Goal: Find specific page/section: Find specific page/section

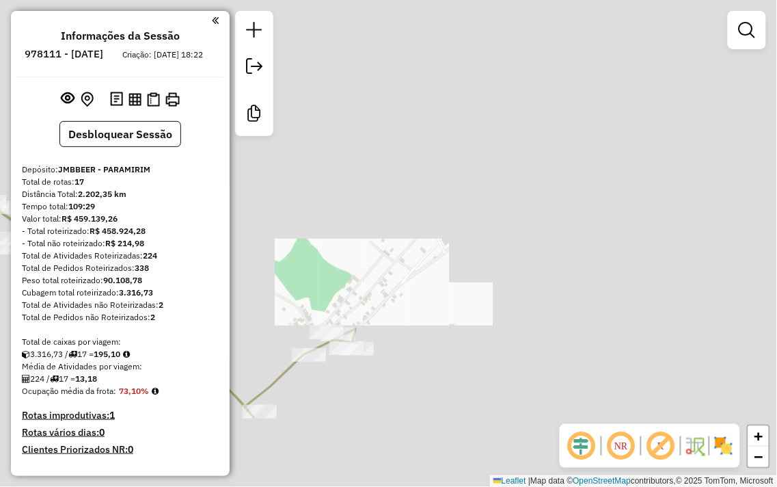
scroll to position [1373, 0]
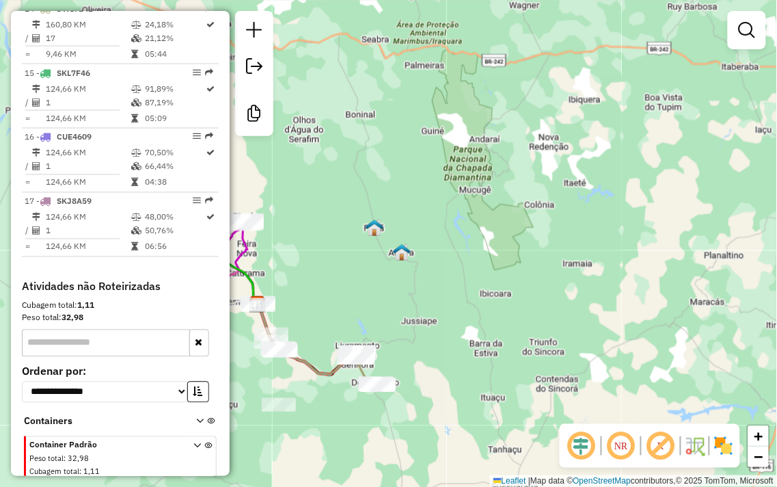
drag, startPoint x: 353, startPoint y: 209, endPoint x: 763, endPoint y: 206, distance: 410.1
click at [763, 206] on div "Janela de atendimento Grade de atendimento Capacidade Transportadoras Veículos …" at bounding box center [388, 243] width 777 height 487
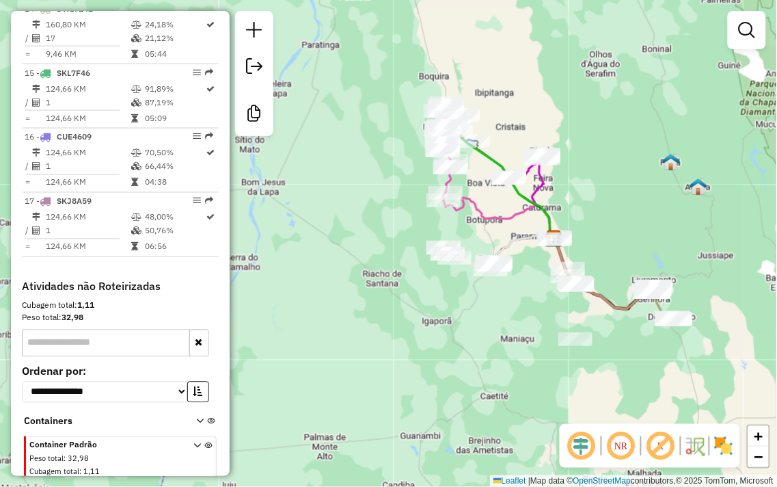
drag, startPoint x: 727, startPoint y: 258, endPoint x: 670, endPoint y: 193, distance: 86.2
click at [670, 193] on div "Janela de atendimento Grade de atendimento Capacidade Transportadoras Veículos …" at bounding box center [388, 243] width 777 height 487
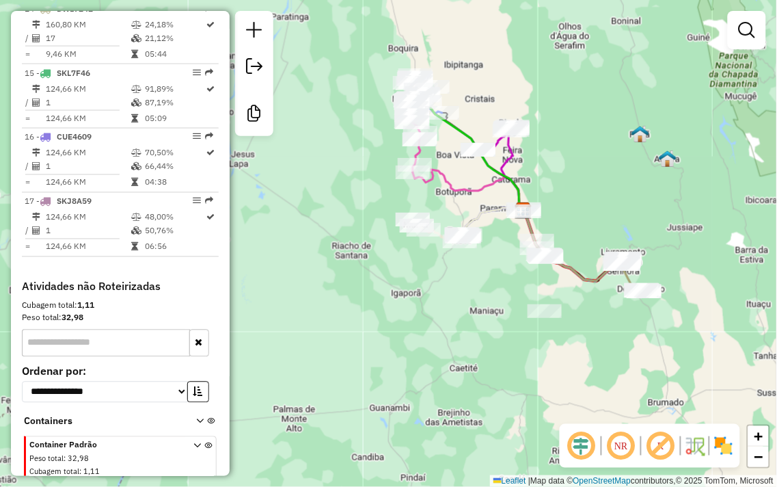
drag, startPoint x: 670, startPoint y: 193, endPoint x: 643, endPoint y: 174, distance: 32.8
click at [643, 174] on div "Janela de atendimento Grade de atendimento Capacidade Transportadoras Veículos …" at bounding box center [388, 243] width 777 height 487
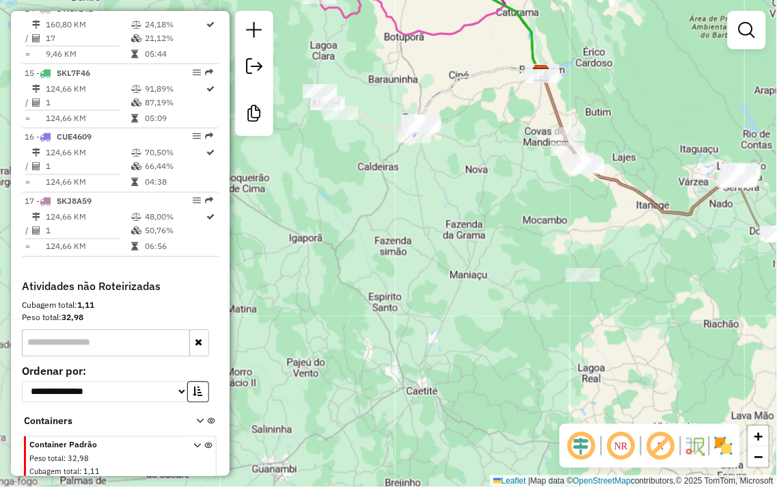
drag, startPoint x: 541, startPoint y: 148, endPoint x: 610, endPoint y: 7, distance: 157.1
click at [610, 7] on div "Janela de atendimento Grade de atendimento Capacidade Transportadoras Veículos …" at bounding box center [388, 243] width 777 height 487
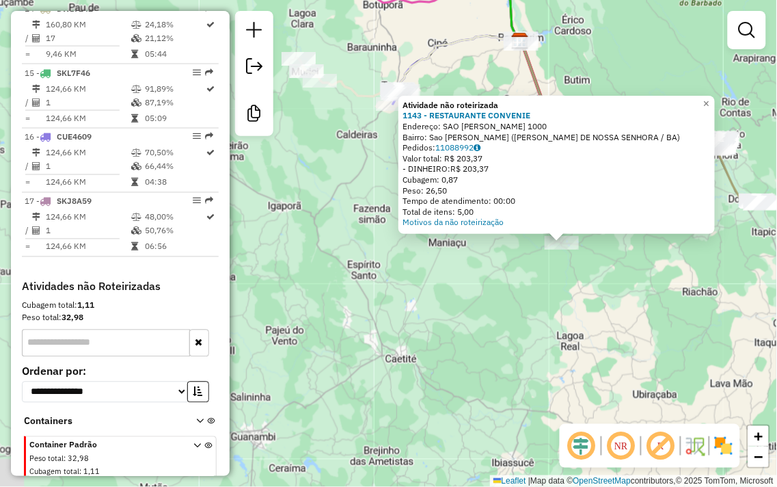
drag, startPoint x: 385, startPoint y: 323, endPoint x: 508, endPoint y: 196, distance: 176.4
click at [558, 320] on div "Atividade não roteirizada 1143 - RESTAURANTE CONVENIE Endereço: SAO TIMOTEO 100…" at bounding box center [388, 243] width 777 height 487
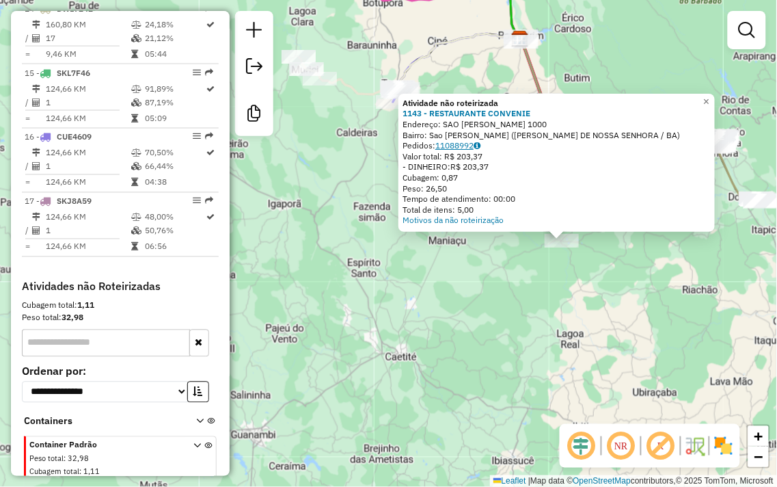
click at [458, 146] on link "11088992" at bounding box center [457, 145] width 45 height 10
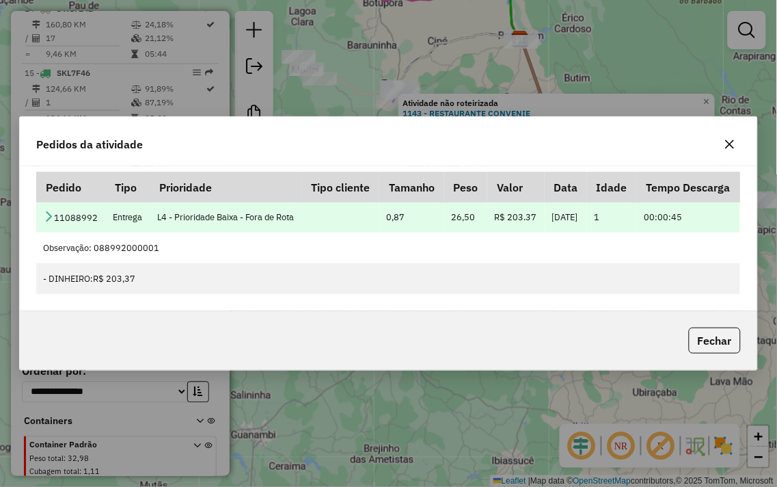
click at [51, 213] on icon at bounding box center [48, 216] width 11 height 11
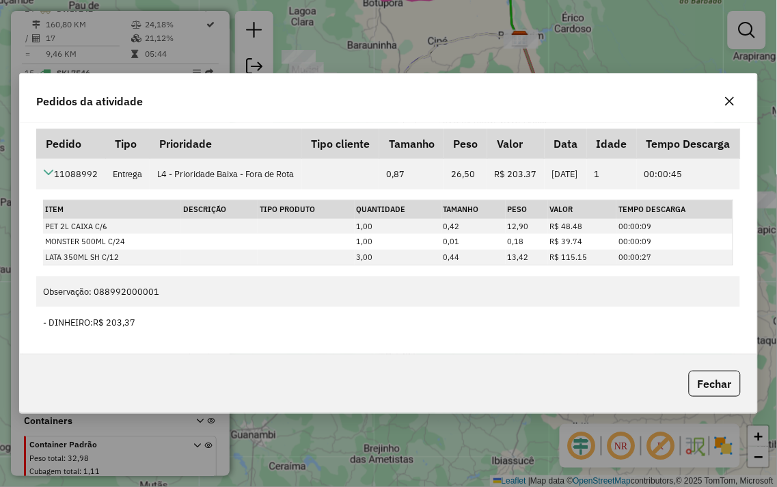
click at [733, 96] on icon "button" at bounding box center [730, 101] width 11 height 11
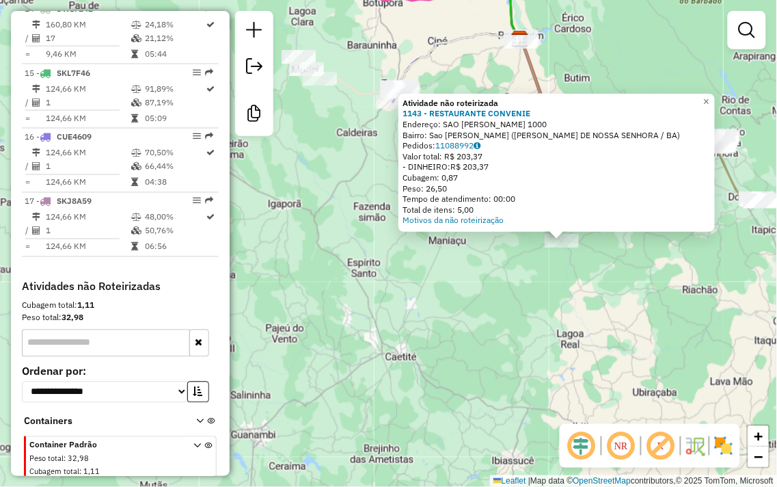
click at [573, 8] on div "Atividade não roteirizada 1143 - RESTAURANTE CONVENIE Endereço: SAO TIMOTEO 100…" at bounding box center [388, 243] width 777 height 487
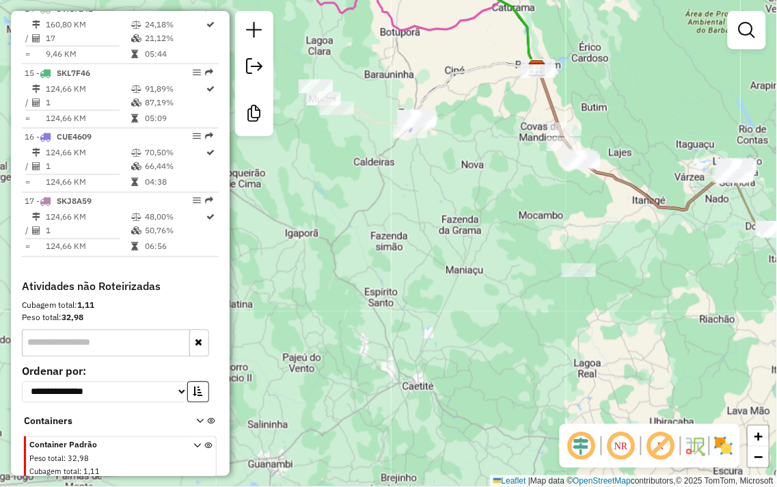
drag, startPoint x: 595, startPoint y: 38, endPoint x: 755, endPoint y: 292, distance: 300.4
click at [759, 291] on div "Janela de atendimento Grade de atendimento Capacidade Transportadoras Veículos …" at bounding box center [388, 243] width 777 height 487
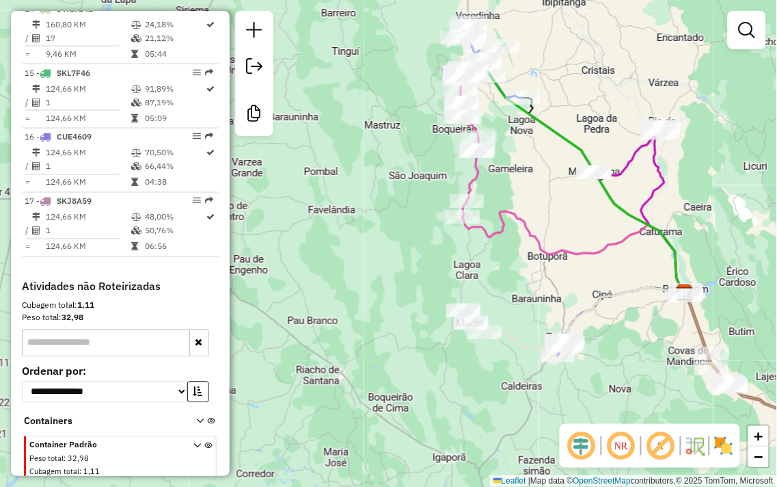
drag, startPoint x: 586, startPoint y: 124, endPoint x: 598, endPoint y: 151, distance: 29.4
click at [598, 151] on div "Janela de atendimento Grade de atendimento Capacidade Transportadoras Veículos …" at bounding box center [388, 243] width 777 height 487
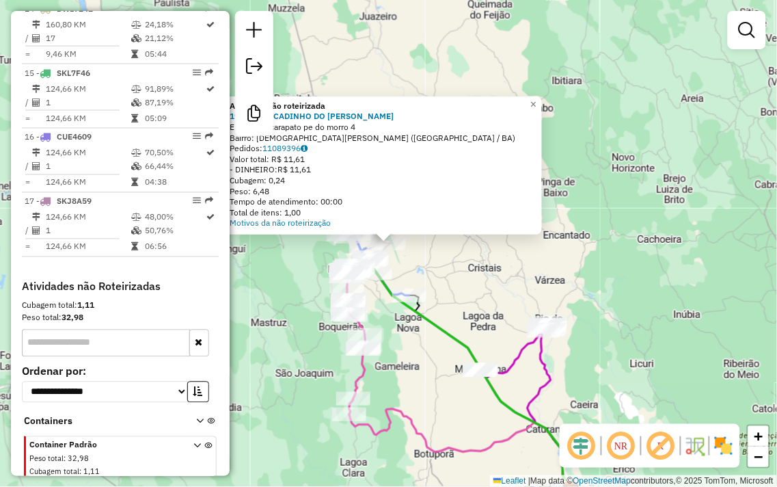
drag, startPoint x: 297, startPoint y: 282, endPoint x: 323, endPoint y: 282, distance: 26.0
click at [318, 283] on div "Atividade não roteirizada 1907 - MERCADINHO DO MILTON Endereço: carapato pe do …" at bounding box center [388, 243] width 777 height 487
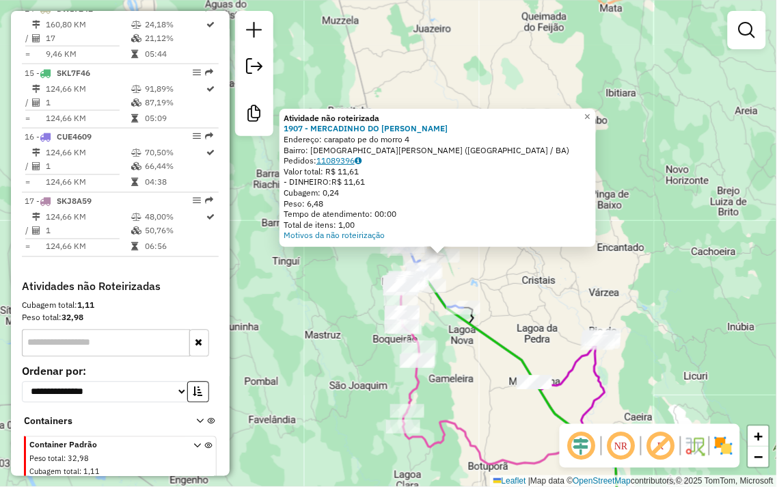
click at [338, 161] on link "11089396" at bounding box center [338, 160] width 45 height 10
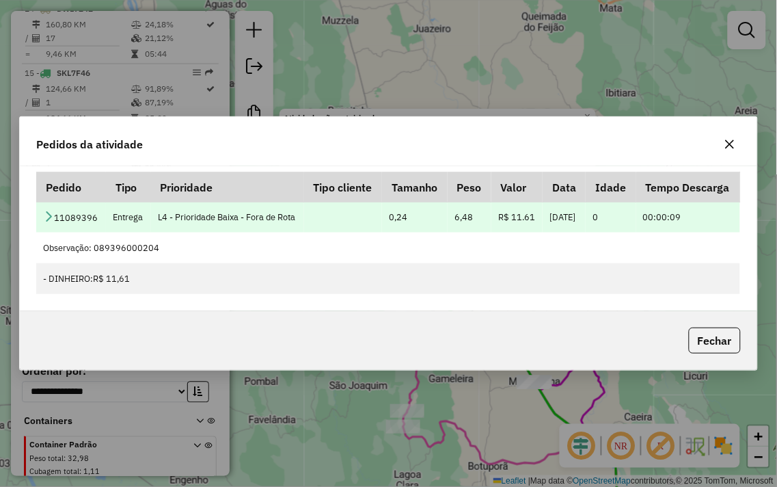
click at [49, 215] on icon at bounding box center [48, 216] width 11 height 11
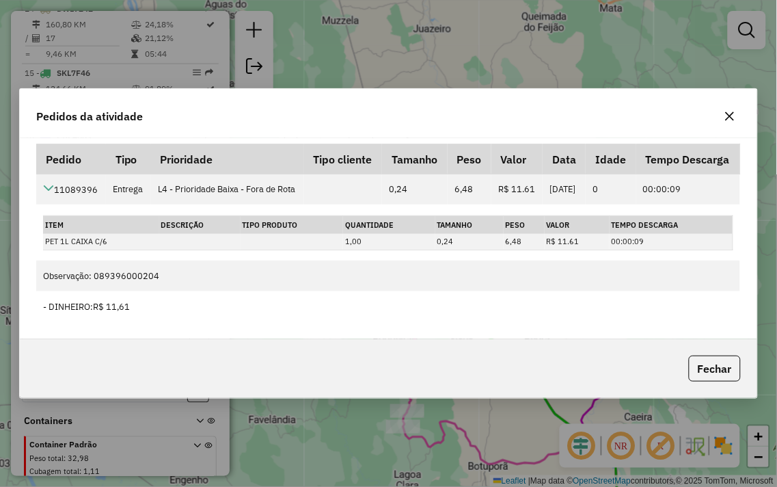
click at [729, 111] on icon "button" at bounding box center [730, 116] width 11 height 11
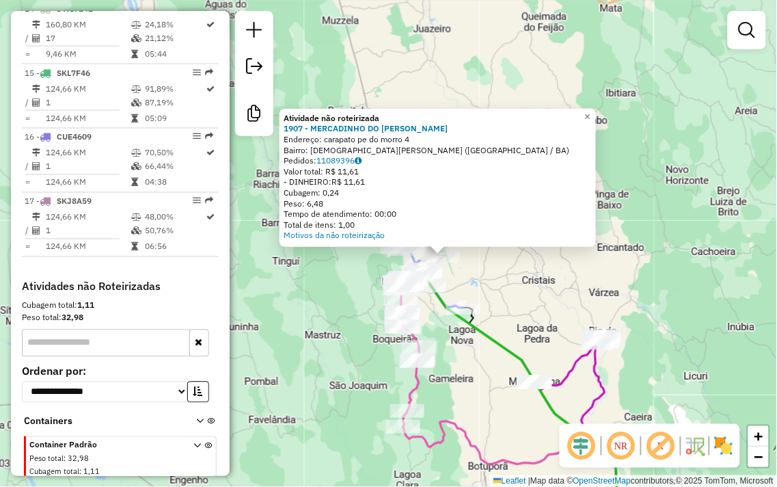
drag, startPoint x: 603, startPoint y: 207, endPoint x: 606, endPoint y: 62, distance: 145.6
click at [606, 62] on div "Atividade não roteirizada 1907 - MERCADINHO DO MILTON Endereço: carapato pe do …" at bounding box center [388, 243] width 777 height 487
click at [654, 170] on div "Atividade não roteirizada 1907 - MERCADINHO DO MILTON Endereço: carapato pe do …" at bounding box center [388, 243] width 777 height 487
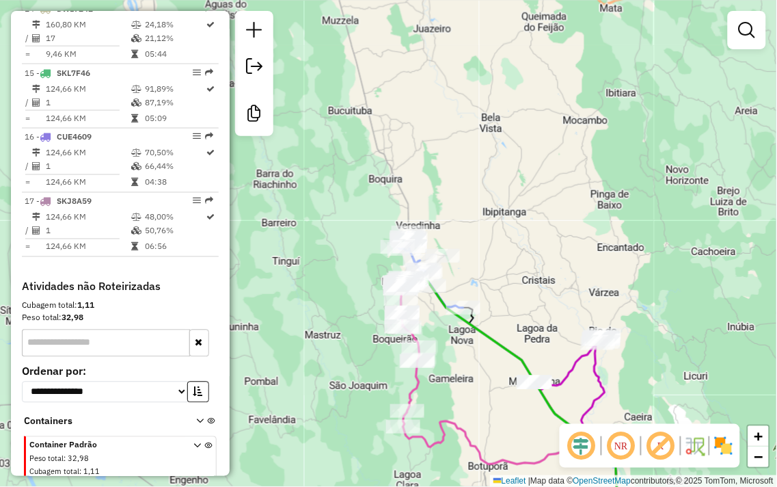
drag, startPoint x: 557, startPoint y: 243, endPoint x: 562, endPoint y: 68, distance: 174.4
click at [562, 69] on div "Janela de atendimento Grade de atendimento Capacidade Transportadoras Veículos …" at bounding box center [388, 243] width 777 height 487
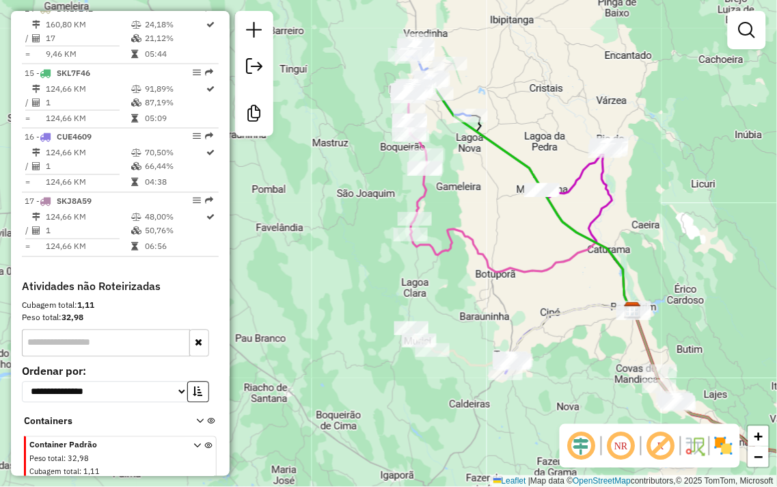
drag, startPoint x: 578, startPoint y: 306, endPoint x: 507, endPoint y: 187, distance: 139.5
click at [507, 305] on icon at bounding box center [533, 335] width 200 height 61
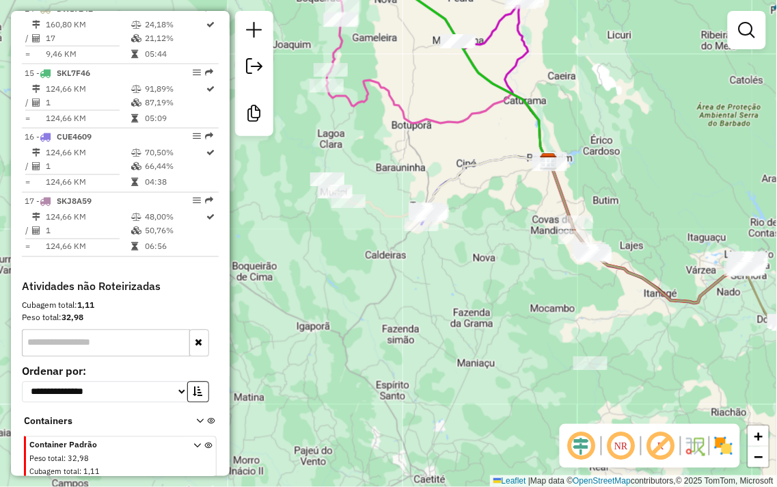
drag, startPoint x: 540, startPoint y: 254, endPoint x: 481, endPoint y: 190, distance: 87.1
click at [482, 190] on div "Janela de atendimento Grade de atendimento Capacidade Transportadoras Veículos …" at bounding box center [388, 243] width 777 height 487
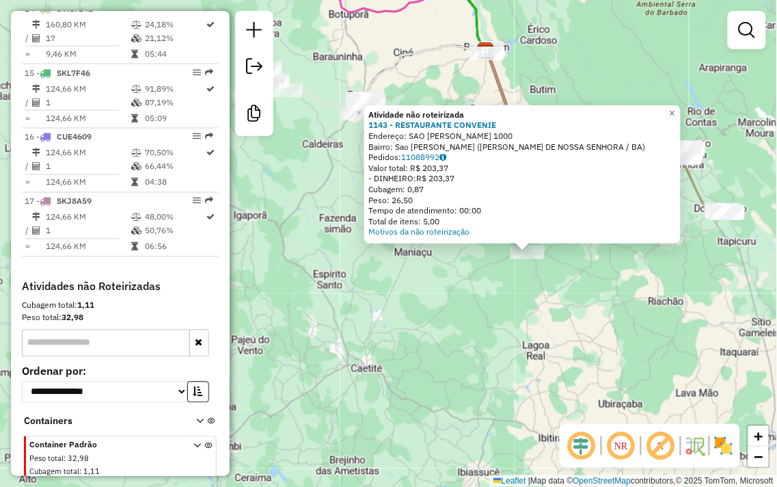
drag, startPoint x: 347, startPoint y: 299, endPoint x: 488, endPoint y: 275, distance: 143.6
click at [487, 308] on div "Atividade não roteirizada 1143 - RESTAURANTE CONVENIE Endereço: SAO TIMOTEO 100…" at bounding box center [388, 243] width 777 height 487
click at [428, 156] on link "11088992" at bounding box center [425, 157] width 45 height 10
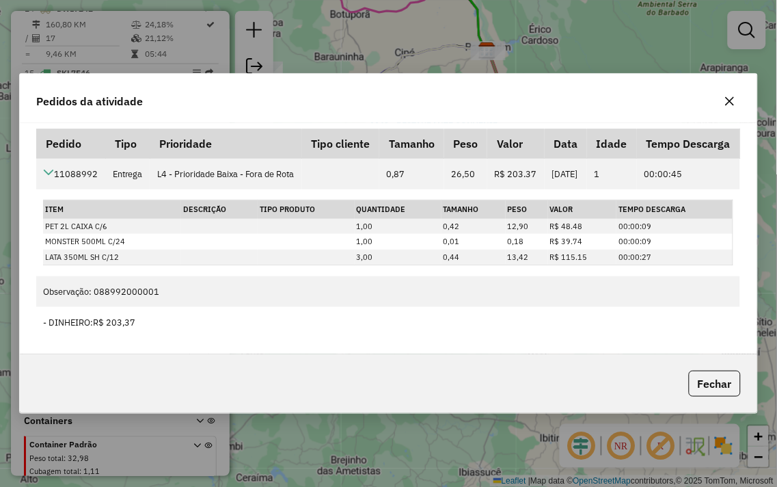
click at [729, 96] on icon "button" at bounding box center [730, 101] width 11 height 11
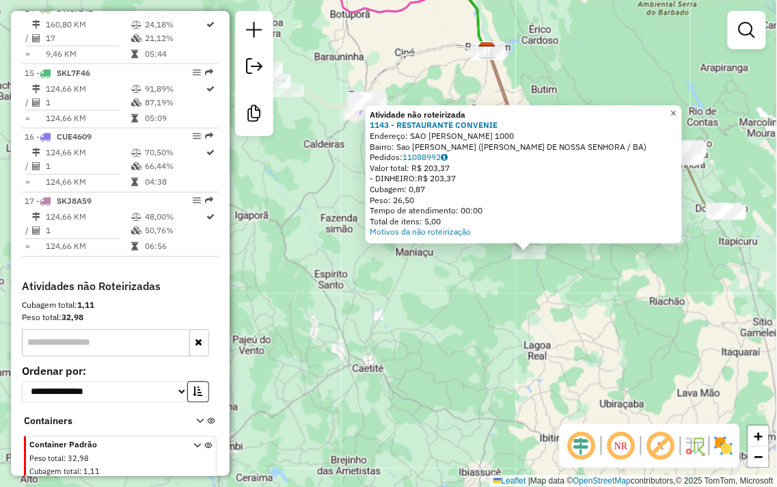
click at [677, 107] on span "×" at bounding box center [674, 113] width 6 height 12
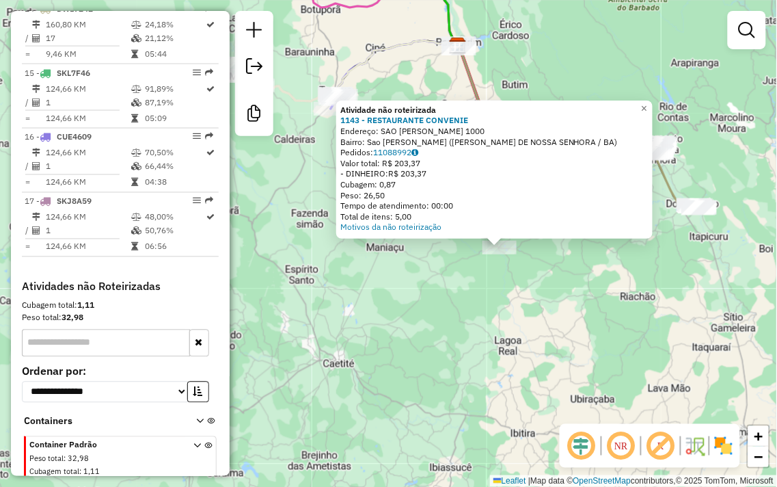
drag, startPoint x: 565, startPoint y: 299, endPoint x: 572, endPoint y: 299, distance: 7.5
click at [572, 299] on div "Atividade não roteirizada 1143 - RESTAURANTE CONVENIE Endereço: SAO TIMOTEO 100…" at bounding box center [388, 243] width 777 height 487
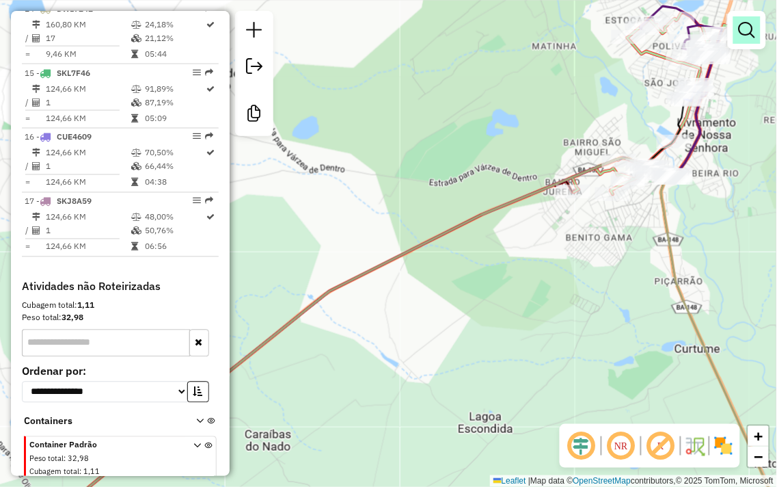
click at [745, 31] on em at bounding box center [747, 30] width 16 height 16
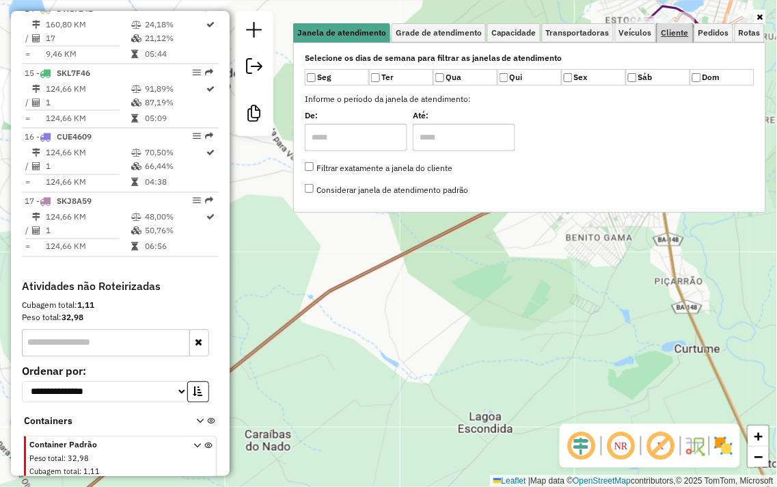
click at [677, 36] on span "Cliente" at bounding box center [675, 33] width 27 height 8
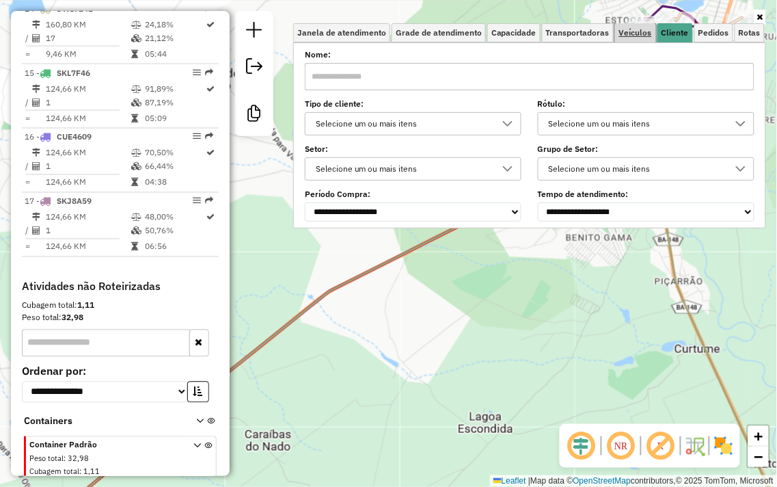
click at [632, 31] on span "Veículos" at bounding box center [635, 33] width 33 height 8
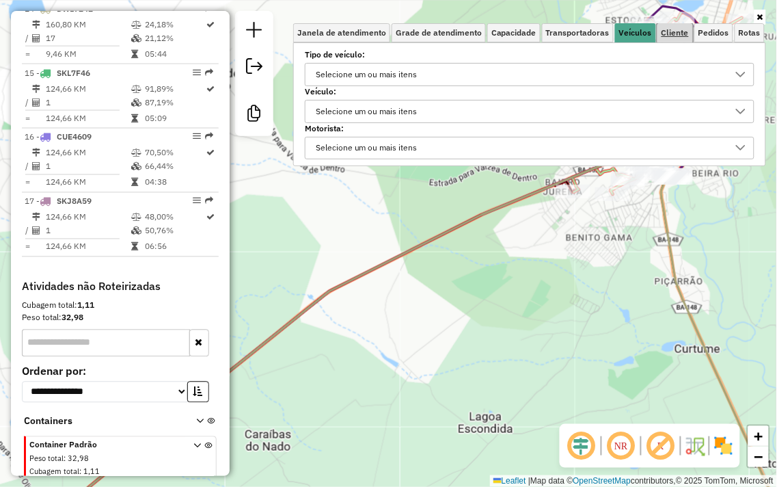
click at [684, 35] on span "Cliente" at bounding box center [675, 33] width 27 height 8
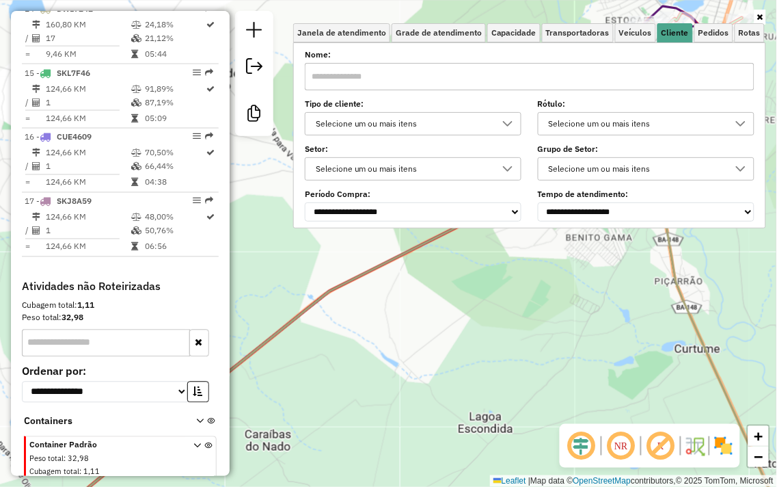
click at [388, 72] on input "text" at bounding box center [530, 76] width 450 height 27
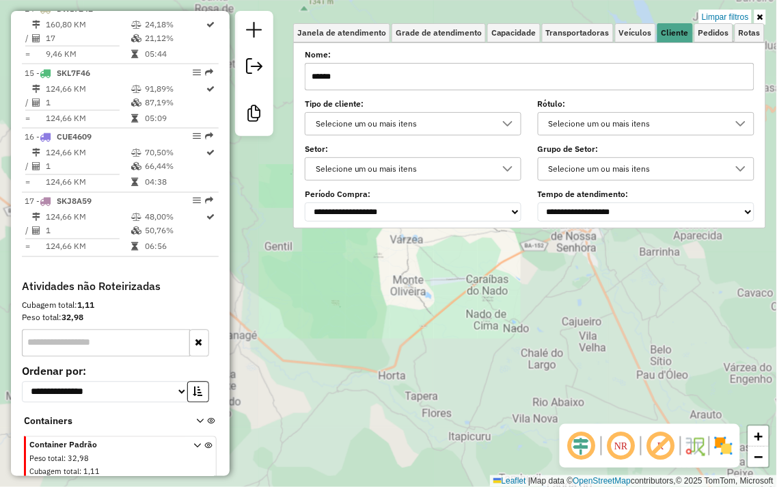
type input "******"
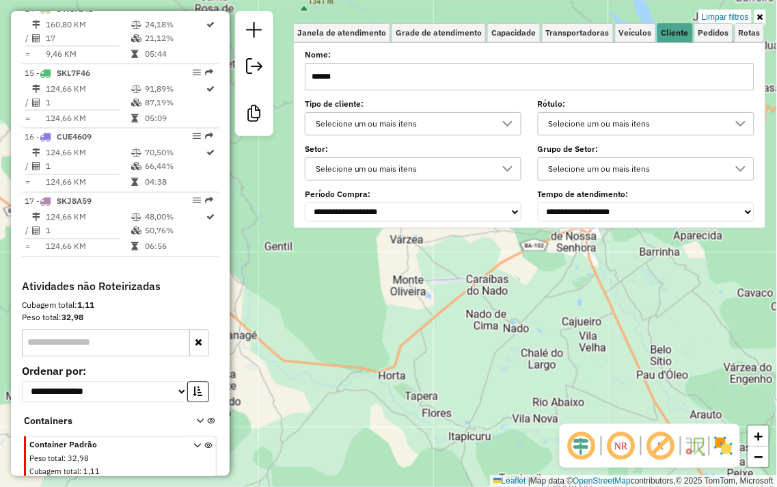
click at [554, 285] on div "Limpar filtros Janela de atendimento Grade de atendimento Capacidade Transporta…" at bounding box center [388, 243] width 777 height 487
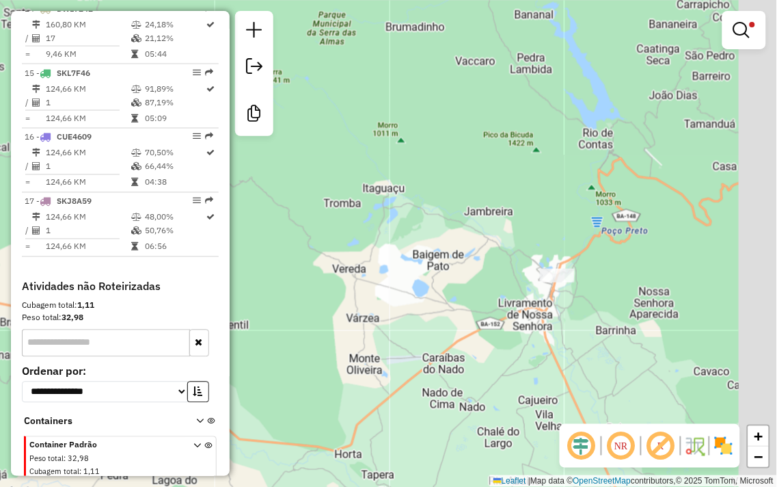
drag, startPoint x: 550, startPoint y: 287, endPoint x: 551, endPoint y: 298, distance: 11.0
click at [502, 371] on div "Limpar filtros Janela de atendimento Grade de atendimento Capacidade Transporta…" at bounding box center [388, 243] width 777 height 487
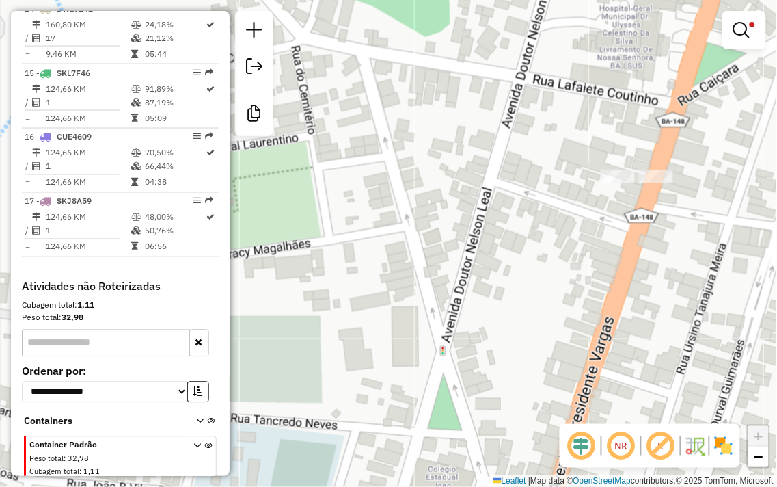
click at [561, 63] on div "Limpar filtros Janela de atendimento Grade de atendimento Capacidade Transporta…" at bounding box center [388, 243] width 777 height 487
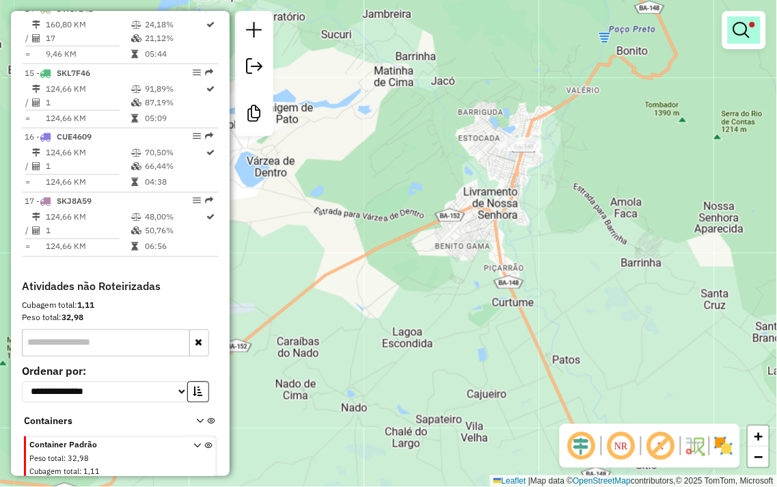
click at [748, 32] on em at bounding box center [741, 30] width 16 height 16
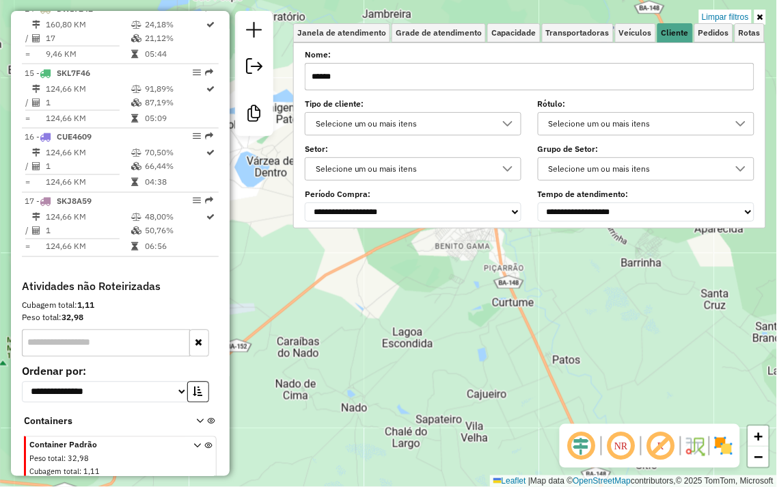
click at [429, 74] on input "******" at bounding box center [530, 76] width 450 height 27
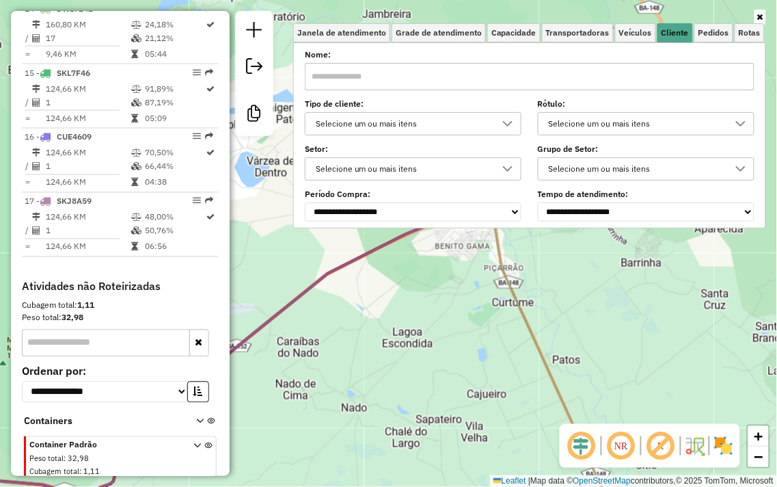
click at [445, 358] on div "Janela de atendimento Grade de atendimento Capacidade Transportadoras Veículos …" at bounding box center [388, 243] width 777 height 487
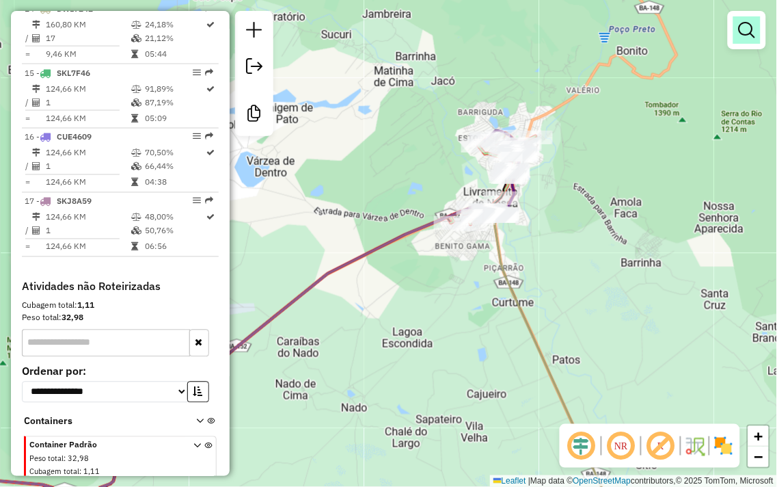
click at [756, 29] on link at bounding box center [746, 29] width 27 height 27
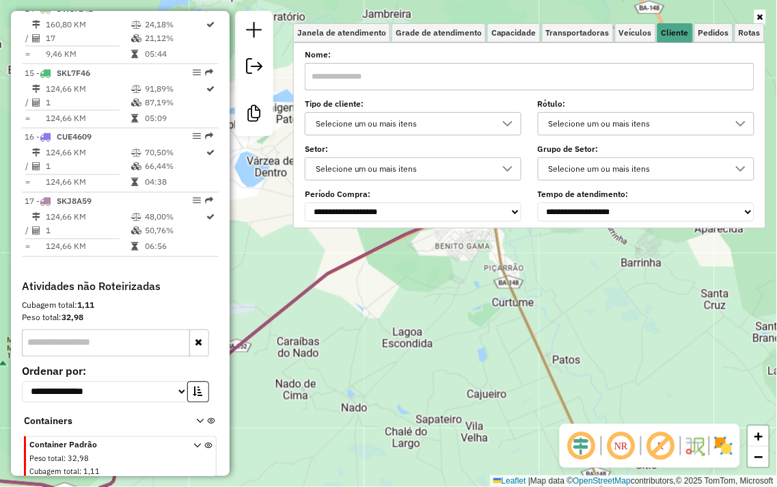
click at [759, 16] on icon at bounding box center [760, 17] width 6 height 8
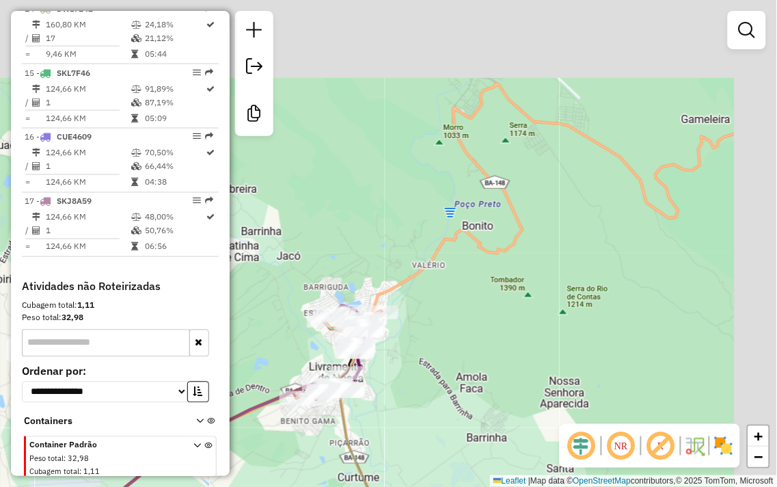
drag, startPoint x: 595, startPoint y: 189, endPoint x: 490, endPoint y: 301, distance: 153.8
click at [490, 301] on div "Janela de atendimento Grade de atendimento Capacidade Transportadoras Veículos …" at bounding box center [388, 243] width 777 height 487
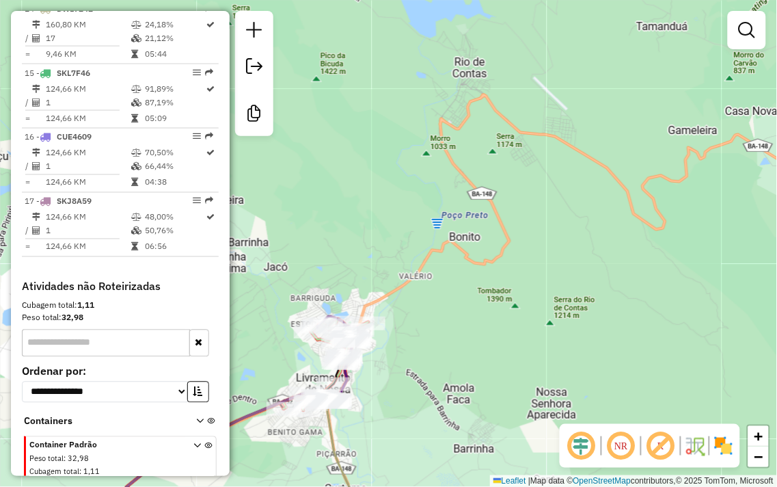
drag, startPoint x: 548, startPoint y: 135, endPoint x: 470, endPoint y: 306, distance: 188.7
click at [470, 306] on div "Janela de atendimento Grade de atendimento Capacidade Transportadoras Veículos …" at bounding box center [388, 243] width 777 height 487
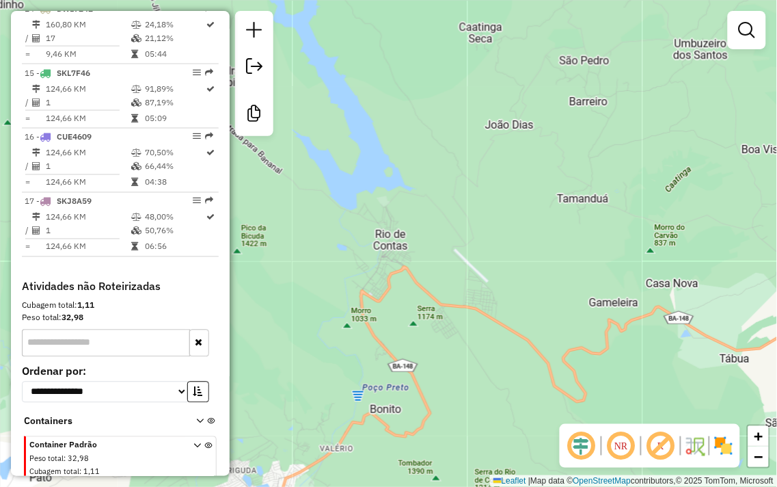
drag, startPoint x: 542, startPoint y: 193, endPoint x: 443, endPoint y: 291, distance: 139.2
click at [443, 291] on div "Janela de atendimento Grade de atendimento Capacidade Transportadoras Veículos …" at bounding box center [388, 243] width 777 height 487
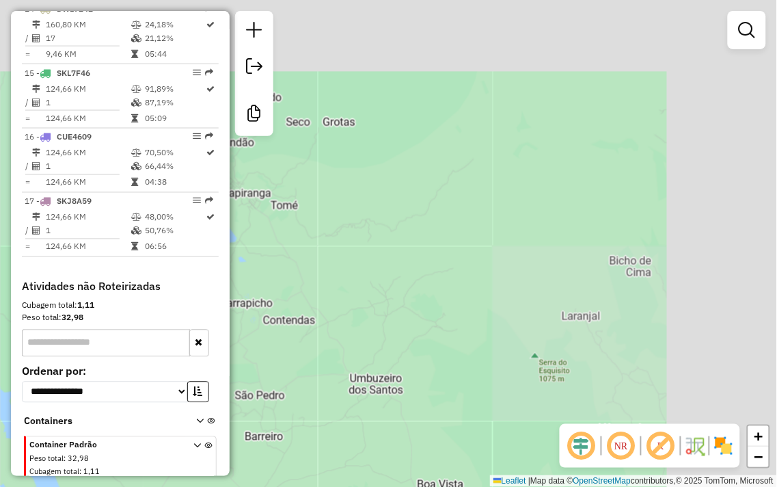
drag, startPoint x: 526, startPoint y: 231, endPoint x: 373, endPoint y: 359, distance: 199.5
click at [374, 360] on div "Janela de atendimento Grade de atendimento Capacidade Transportadoras Veículos …" at bounding box center [388, 243] width 777 height 487
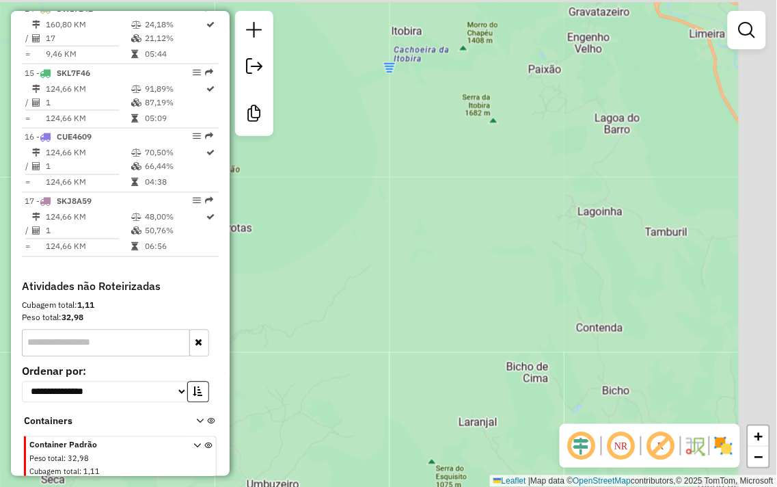
drag, startPoint x: 467, startPoint y: 286, endPoint x: 405, endPoint y: 349, distance: 88.0
click at [405, 349] on div "Janela de atendimento Grade de atendimento Capacidade Transportadoras Veículos …" at bounding box center [388, 243] width 777 height 487
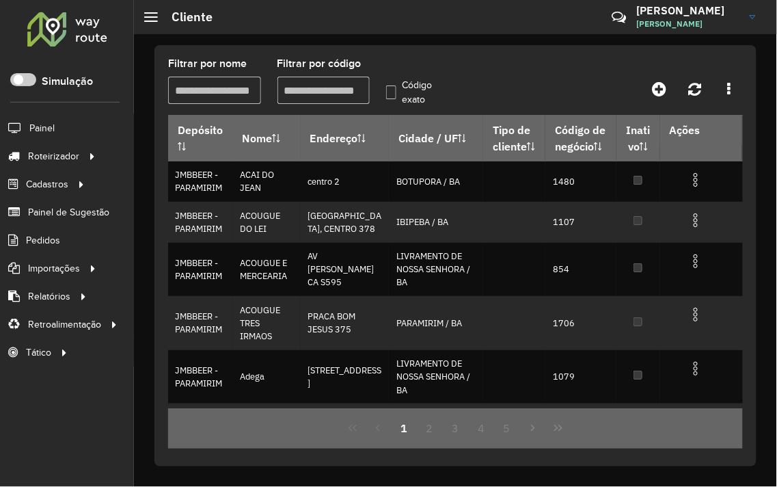
click at [310, 94] on input "Filtrar por código" at bounding box center [324, 90] width 93 height 27
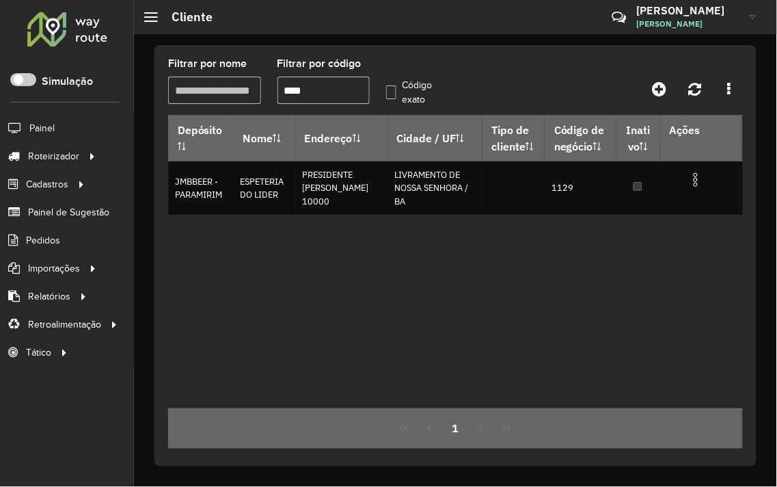
type input "****"
